Goal: Transaction & Acquisition: Subscribe to service/newsletter

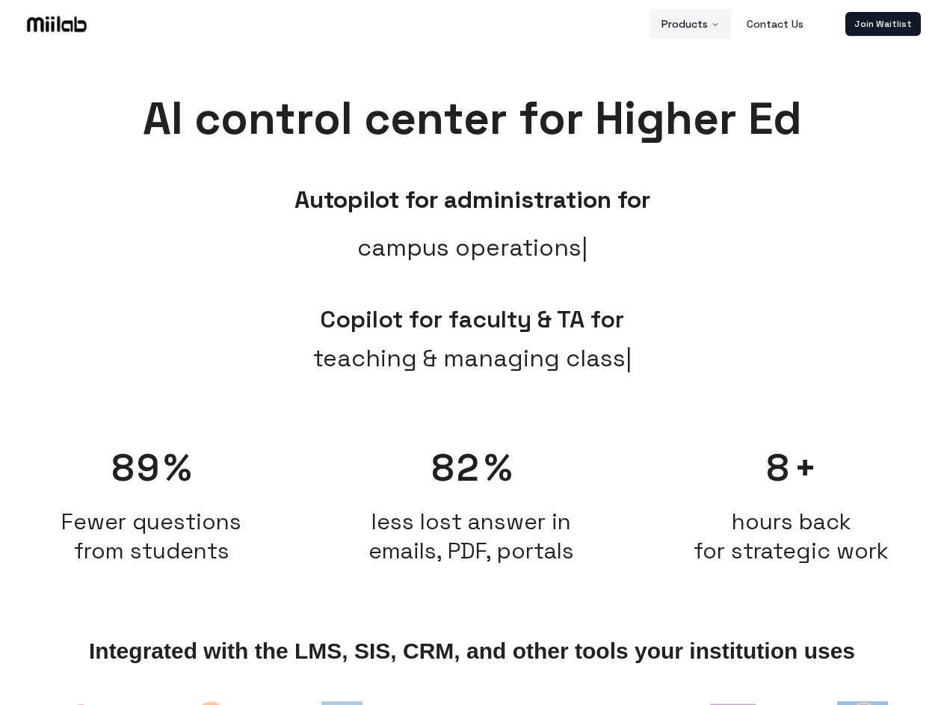
click at [692, 24] on button "Products" at bounding box center [691, 24] width 82 height 30
click at [883, 24] on link "Join Waitlist" at bounding box center [884, 24] width 76 height 24
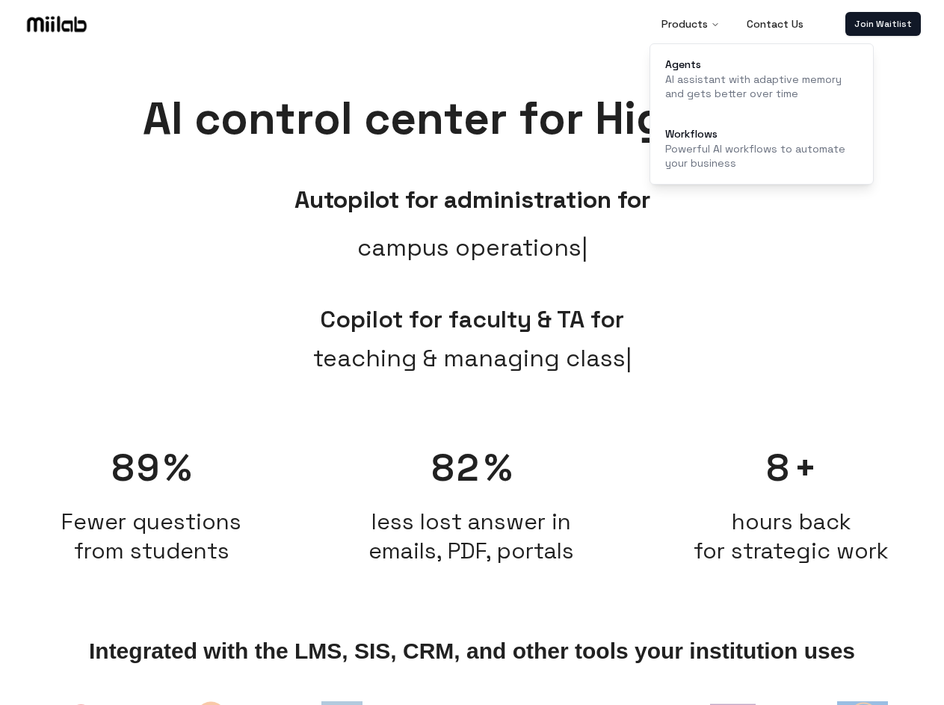
click at [472, 375] on span "teaching & managing class" at bounding box center [472, 358] width 319 height 36
click at [152, 507] on span "Fewer questions from students" at bounding box center [151, 536] width 305 height 58
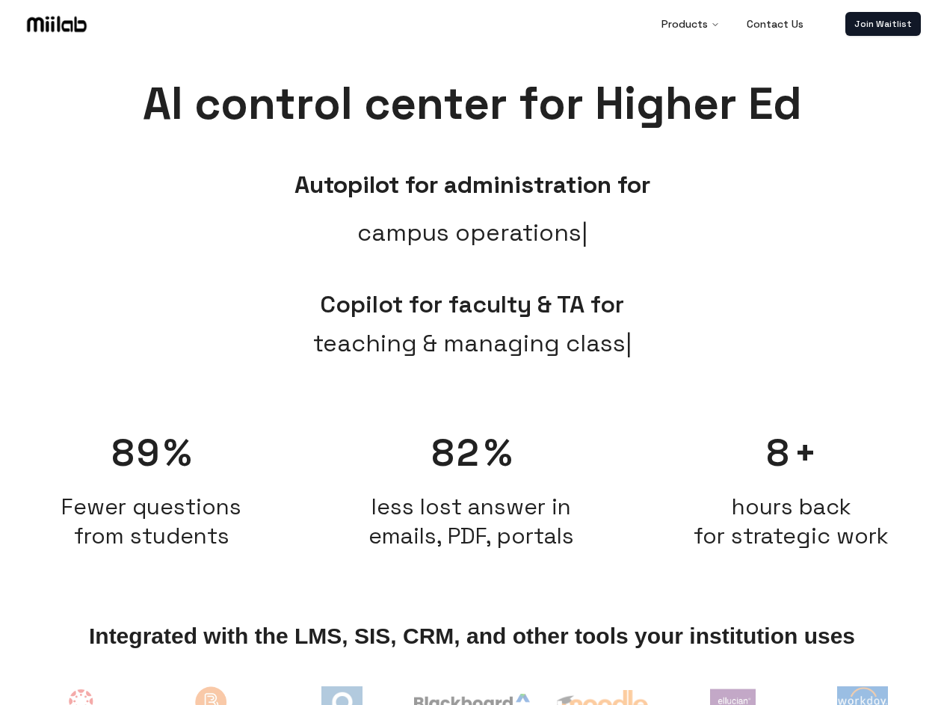
click at [472, 497] on h2 "less lost answer in emails, PDF, portals" at bounding box center [471, 521] width 305 height 58
click at [792, 497] on span "hours back for strategic work" at bounding box center [791, 521] width 195 height 58
click at [81, 701] on img at bounding box center [81, 710] width 62 height 62
click at [212, 701] on img at bounding box center [211, 711] width 70 height 64
click at [342, 701] on img at bounding box center [342, 706] width 41 height 41
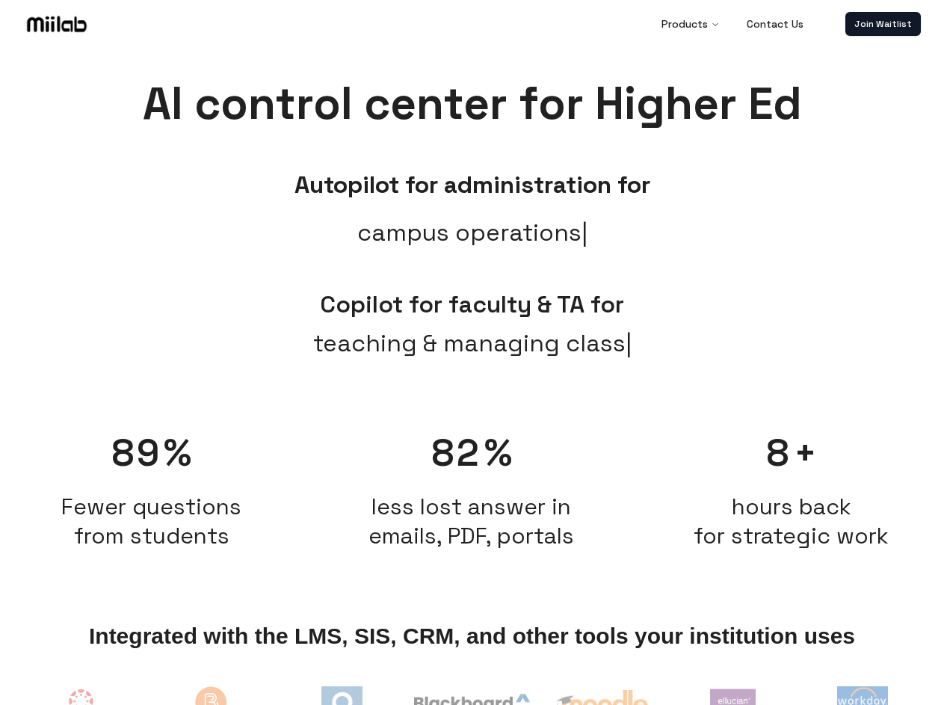
click at [472, 701] on img at bounding box center [471, 707] width 115 height 27
